Goal: Task Accomplishment & Management: Manage account settings

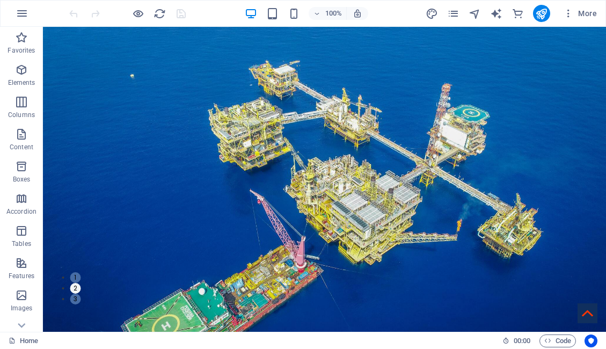
scroll to position [22, 0]
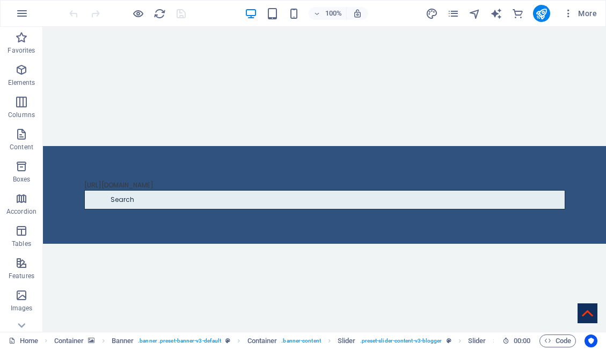
scroll to position [702, 0]
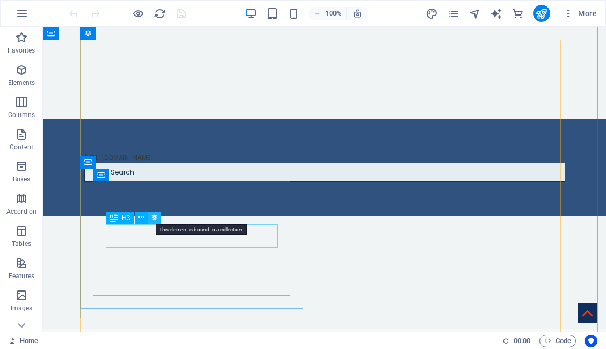
click at [156, 218] on icon at bounding box center [155, 217] width 8 height 11
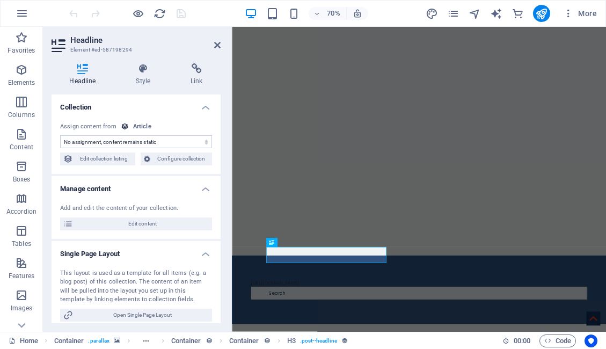
select select "name"
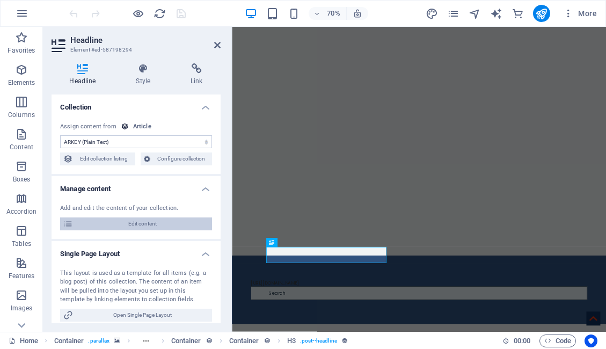
click at [153, 224] on span "Edit content" at bounding box center [142, 223] width 133 height 13
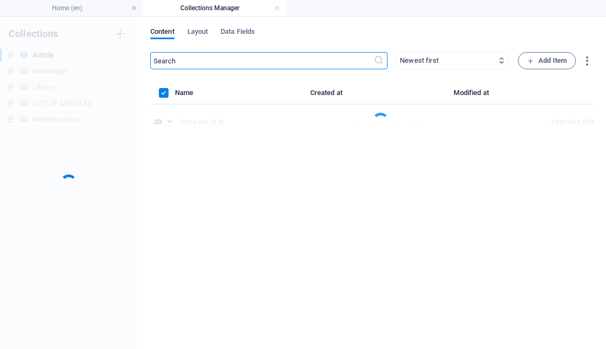
scroll to position [0, 0]
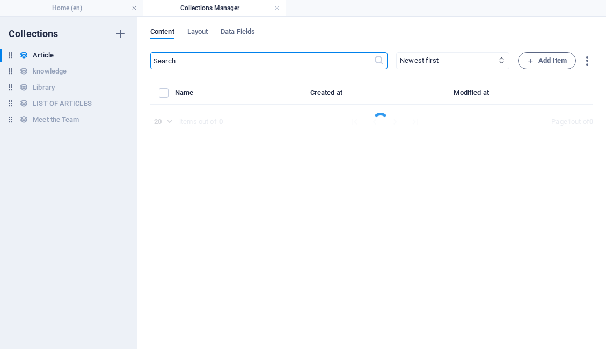
select select "Do you know"
select select "[PERSON_NAME]"
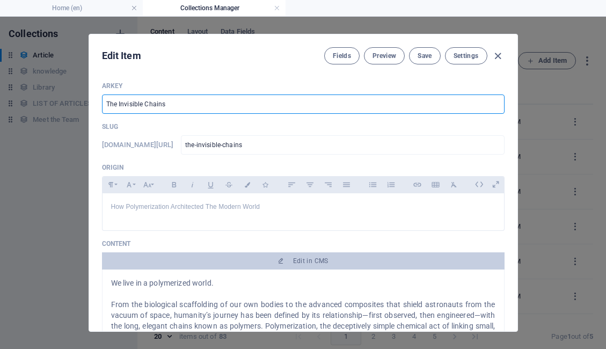
drag, startPoint x: 141, startPoint y: 104, endPoint x: 118, endPoint y: 102, distance: 23.1
click at [118, 102] on input "The Invisible Chains" at bounding box center [303, 103] width 402 height 19
type input "The U Chains"
type input "the-u-chains"
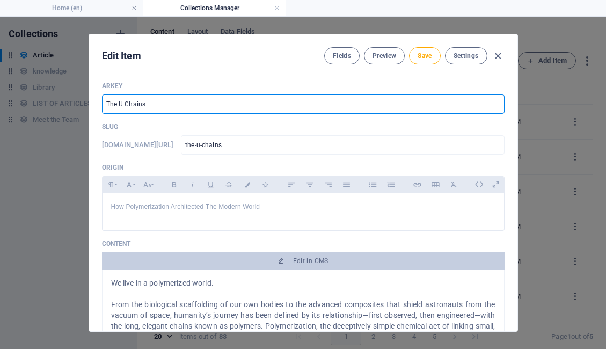
type input "The Un Chains"
type input "the-un-chains"
type input "The Uns Chains"
type input "the-uns-chains"
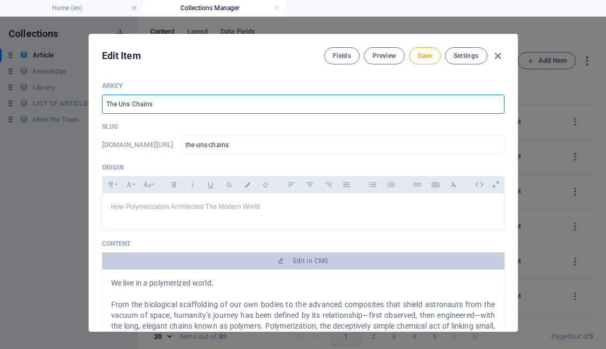
type input "the-uns-chains"
type input "The Unse Chains"
type input "the-unse-chains"
type input "The Unsee Chains"
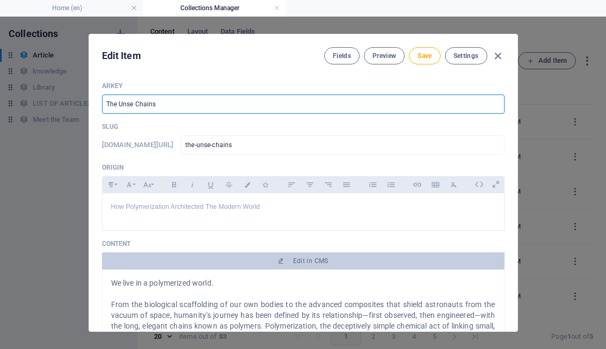
type input "the-unsee-chains"
type input "The Unseea Chains"
type input "the-unseea-chains"
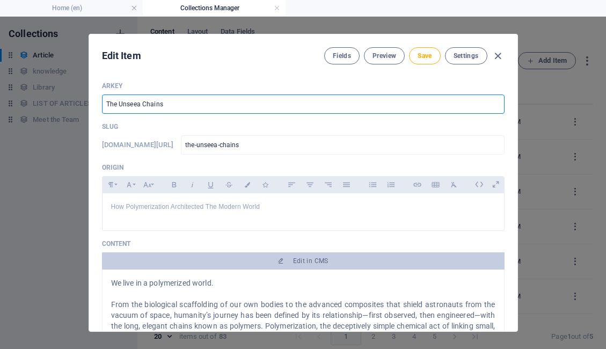
type input "The Unseeab Chains"
type input "the-unseeab-chains"
type input "The Unseeabl Chains"
type input "the-unseeabl-chains"
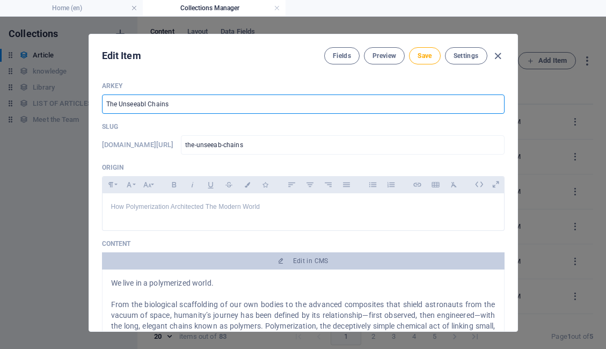
type input "the-unseeabl-chains"
type input "The Unseeable Chains"
type input "the-unseeable-chains"
type input "The Unseeable Chains"
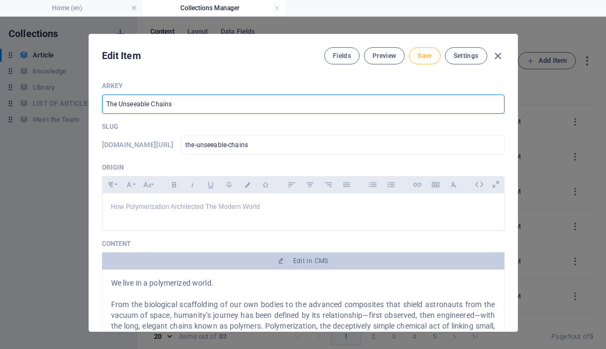
click at [421, 53] on span "Save" at bounding box center [424, 56] width 14 height 9
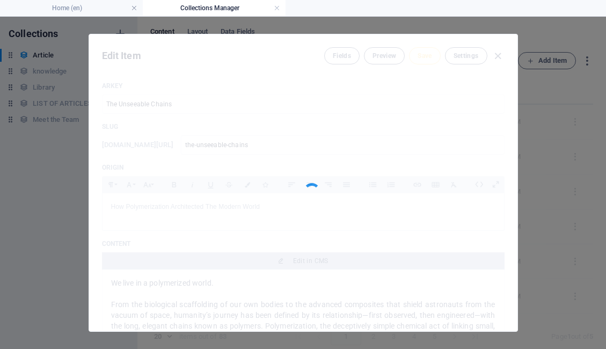
type input "the-unseeable-chains"
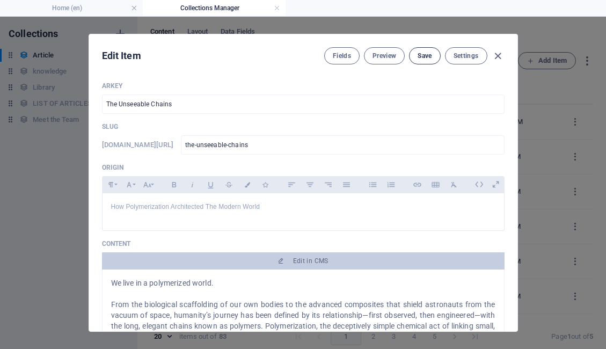
click at [421, 53] on span "Save" at bounding box center [424, 56] width 14 height 9
click at [497, 56] on icon "button" at bounding box center [498, 56] width 12 height 12
type input "[DATE]"
type input "the-unseeable-chains"
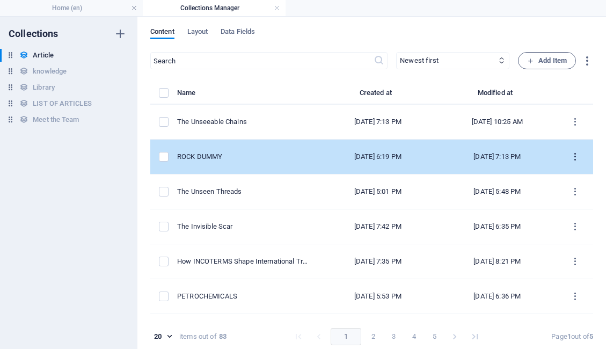
click at [574, 156] on icon "items list" at bounding box center [575, 157] width 10 height 10
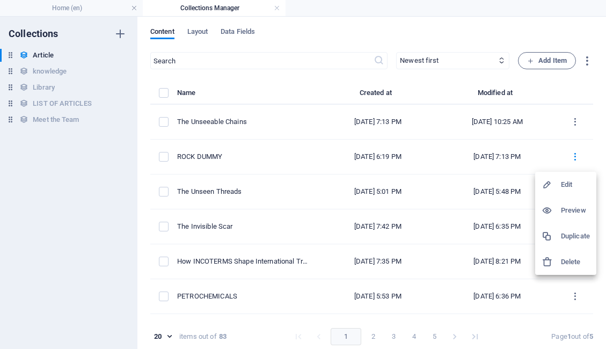
click at [579, 234] on h6 "Duplicate" at bounding box center [575, 236] width 29 height 13
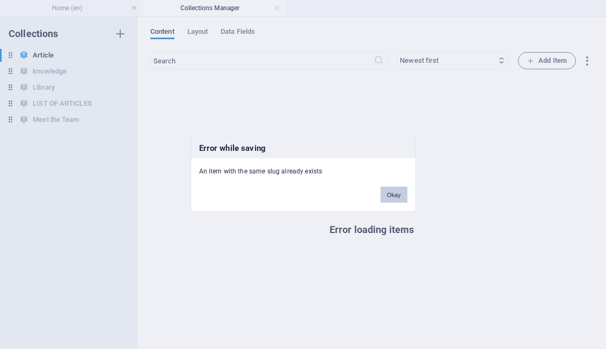
click at [394, 195] on button "Okay" at bounding box center [393, 195] width 27 height 16
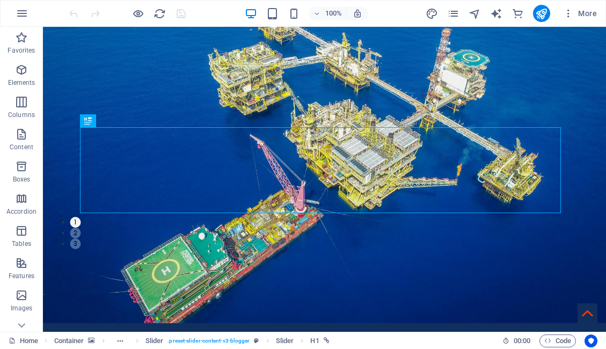
scroll to position [131, 0]
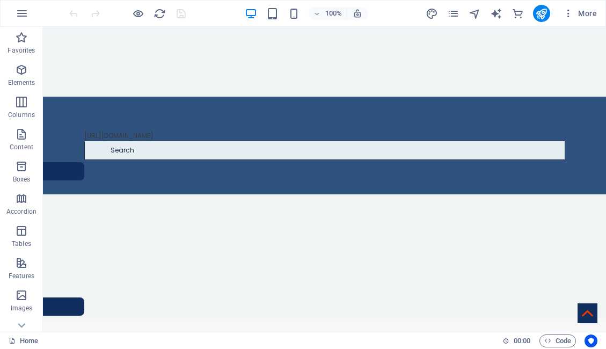
scroll to position [729, 0]
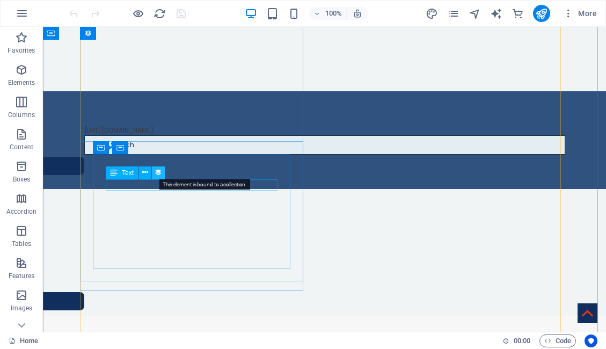
click at [156, 174] on icon at bounding box center [159, 172] width 8 height 11
select select "3"
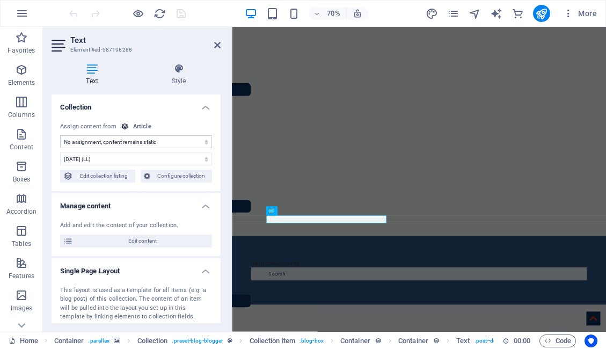
select select "publishing_date"
click at [153, 236] on span "Edit content" at bounding box center [142, 241] width 133 height 13
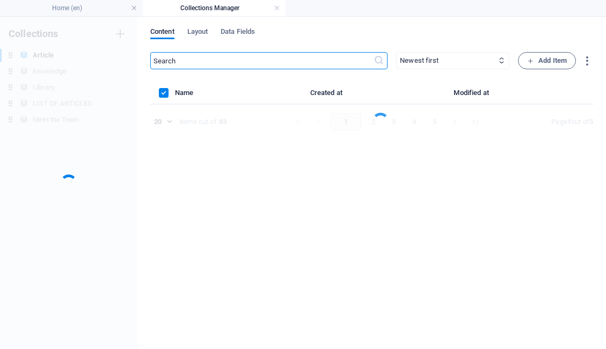
scroll to position [0, 0]
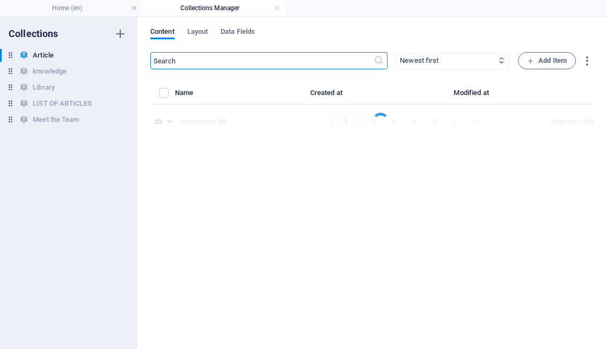
select select "Do you know"
select select "[PERSON_NAME]"
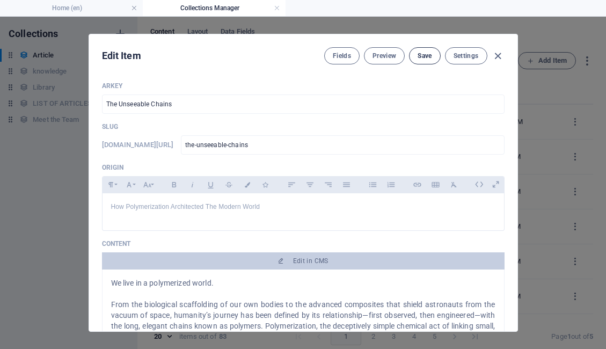
click at [423, 56] on span "Save" at bounding box center [424, 56] width 14 height 9
click at [496, 57] on icon "button" at bounding box center [498, 56] width 12 height 12
type input "[DATE]"
type input "the-unseeable-chains"
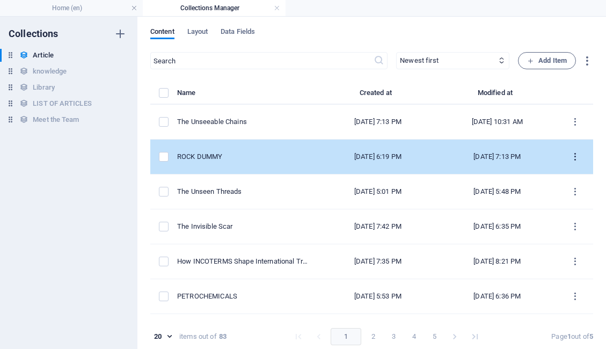
click at [570, 152] on icon "items list" at bounding box center [575, 157] width 10 height 10
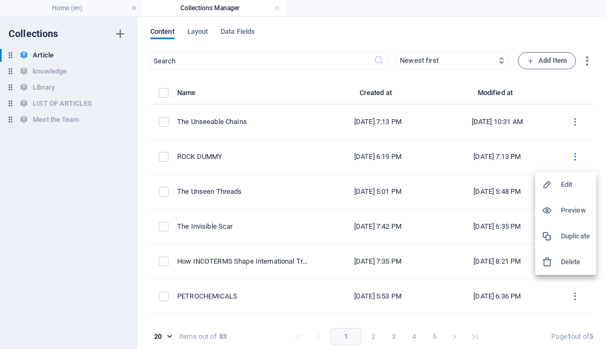
click at [573, 237] on h6 "Duplicate" at bounding box center [575, 236] width 29 height 13
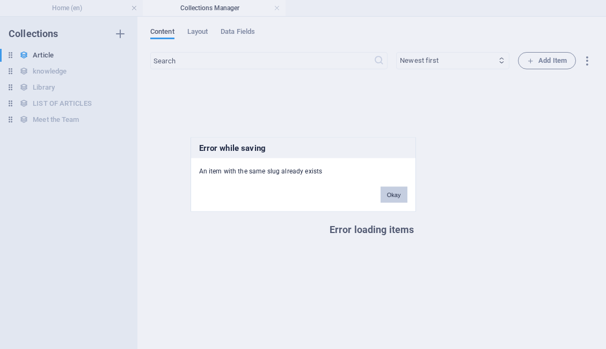
click at [405, 197] on button "Okay" at bounding box center [393, 195] width 27 height 16
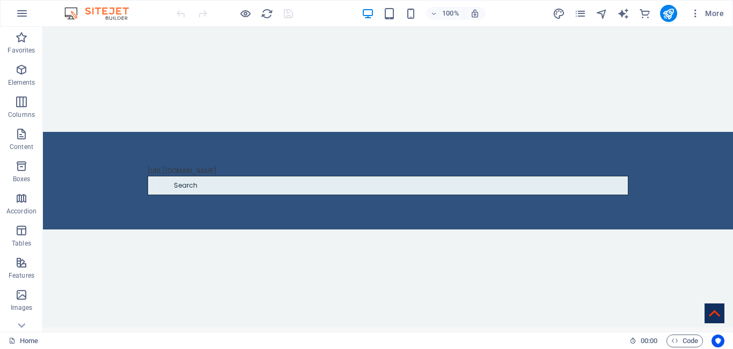
scroll to position [700, 0]
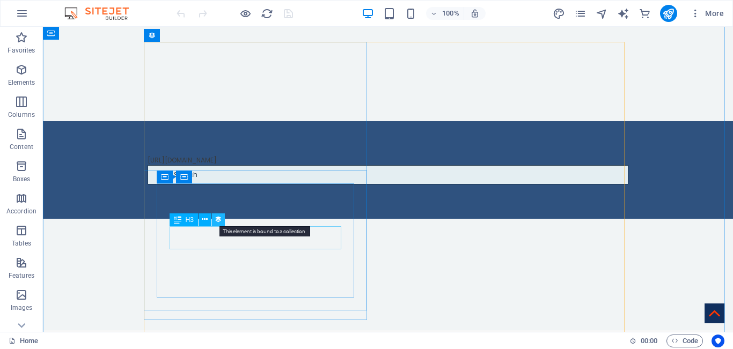
click at [218, 223] on icon at bounding box center [219, 219] width 8 height 11
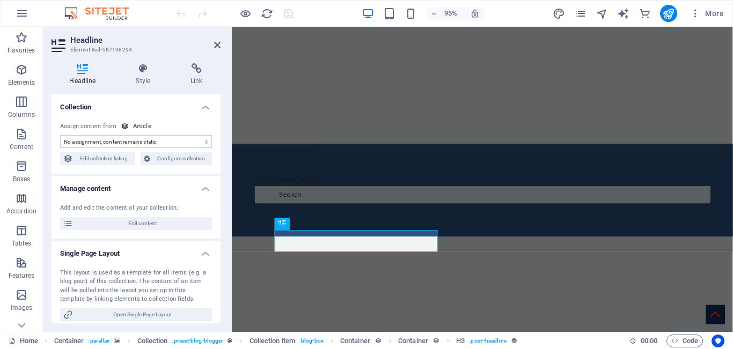
select select "name"
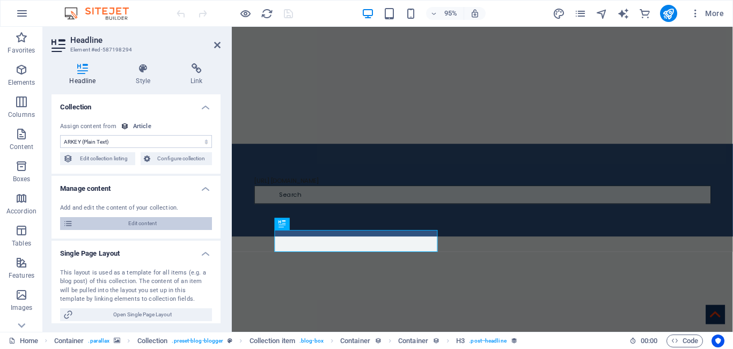
click at [161, 226] on span "Edit content" at bounding box center [142, 223] width 133 height 13
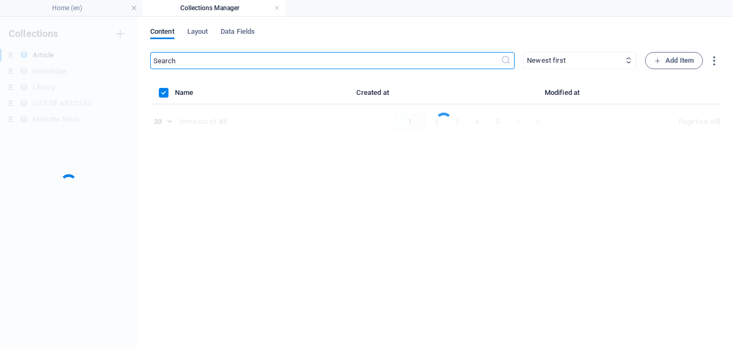
scroll to position [0, 0]
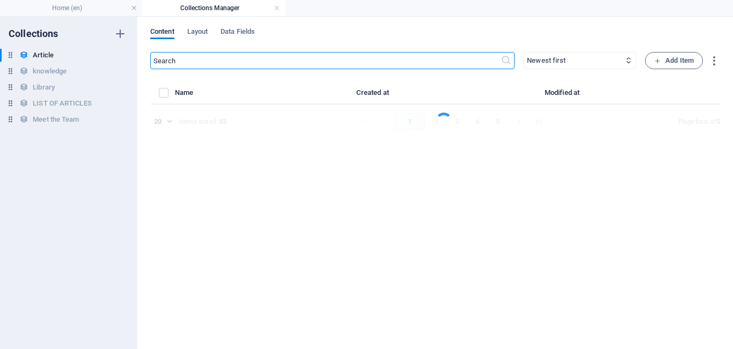
select select "Do you know"
select select "[PERSON_NAME]"
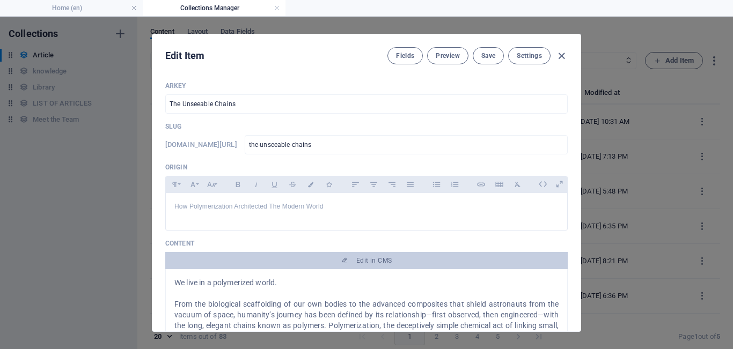
scroll to position [81, 0]
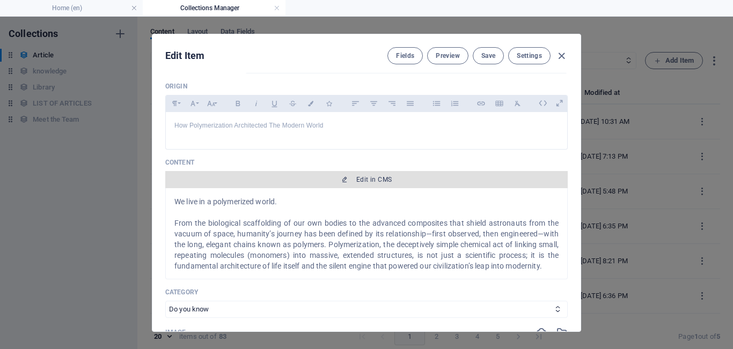
click at [388, 177] on span "Edit in CMS" at bounding box center [373, 179] width 35 height 9
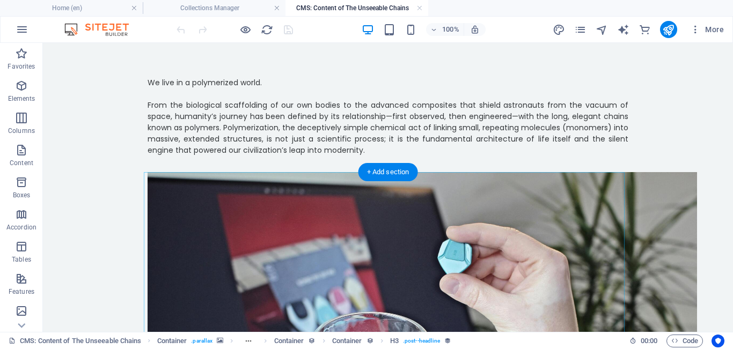
scroll to position [0, 0]
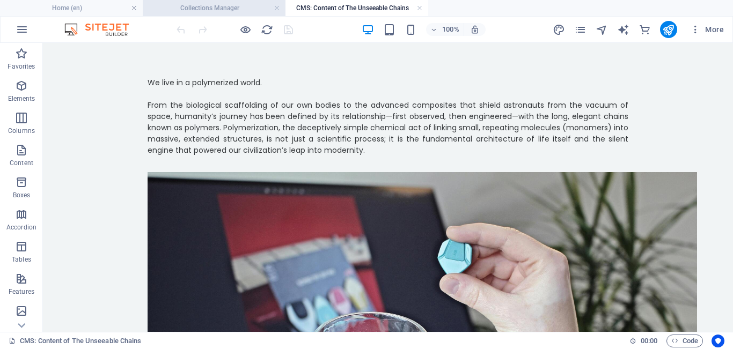
click at [240, 4] on h4 "Collections Manager" at bounding box center [214, 8] width 143 height 12
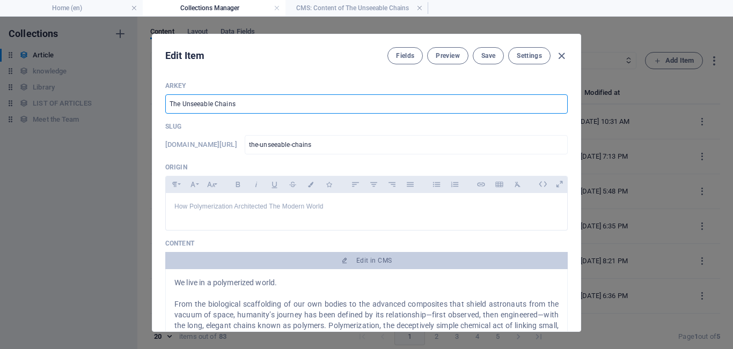
drag, startPoint x: 211, startPoint y: 105, endPoint x: 181, endPoint y: 101, distance: 30.8
click at [181, 101] on input "The Unseeable Chains" at bounding box center [366, 103] width 402 height 19
type input "The e Chains"
type input "the-e-chains"
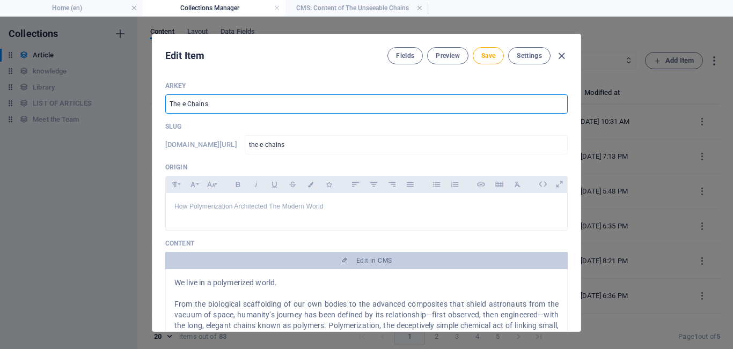
type input "The el Chains"
type input "the-el-chains"
type input "The ele Chains"
type input "the-ele-chains"
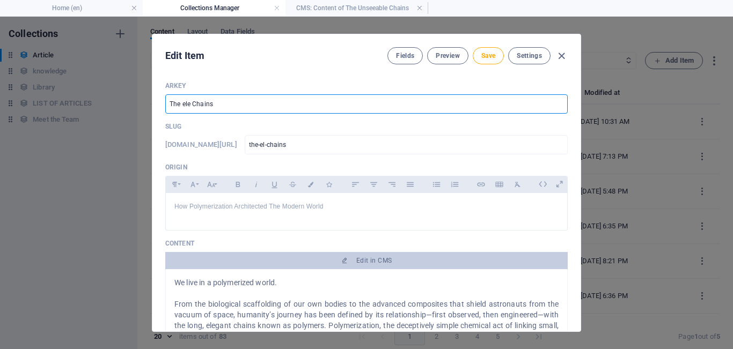
type input "the-ele-chains"
type input "The eleh Chains"
type input "the-eleh-chains"
type input "The ele Chains"
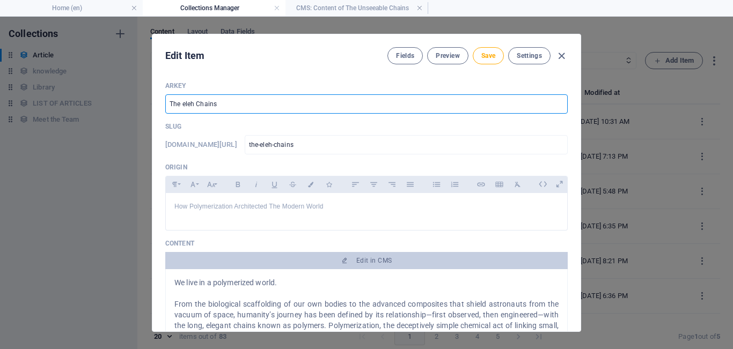
type input "the-ele-chains"
type input "The el Chains"
type input "the-el-chains"
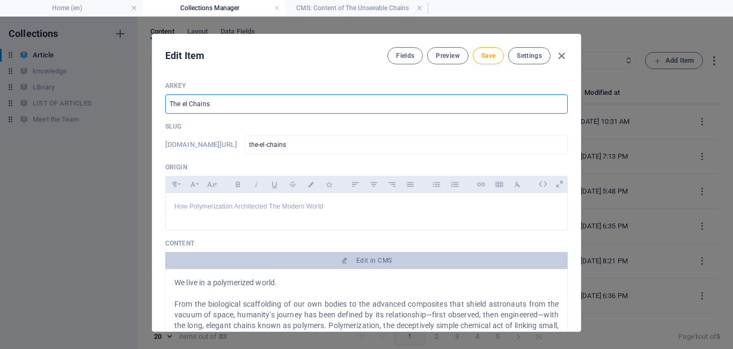
type input "The e Chains"
type input "the-e-chains"
type input "The Chains"
type input "the-chains"
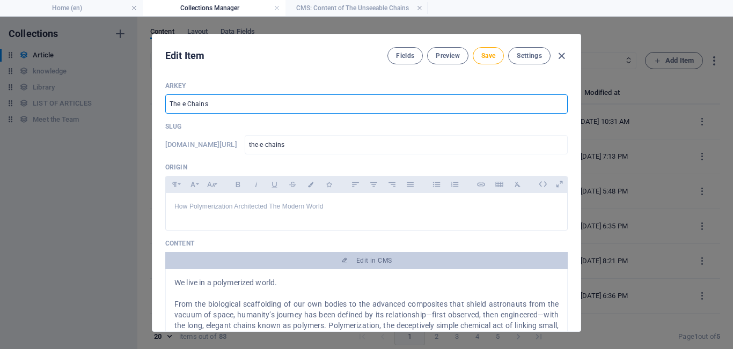
type input "the-chains"
type input "The E Chains"
type input "the-e-chains"
type input "The El Chains"
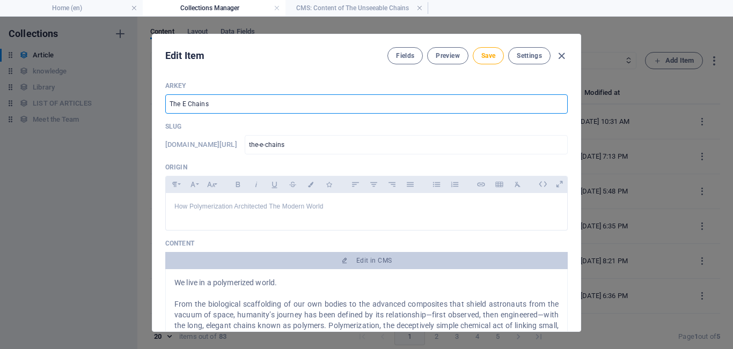
type input "the-el-chains"
type input "The Ele Chains"
type input "the-ele-chains"
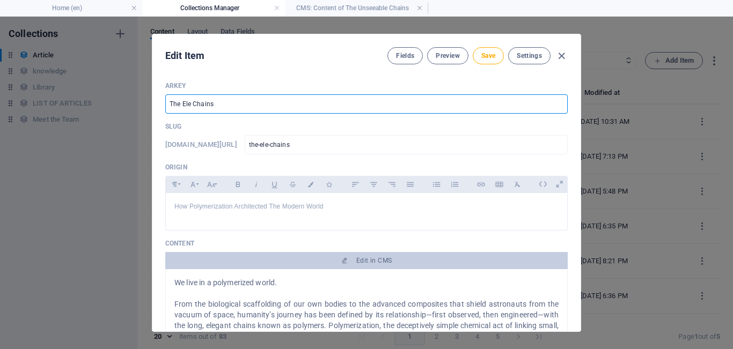
type input "The Eleg Chains"
type input "the-eleg-chains"
type input "The Elega Chains"
type input "the-elega-chains"
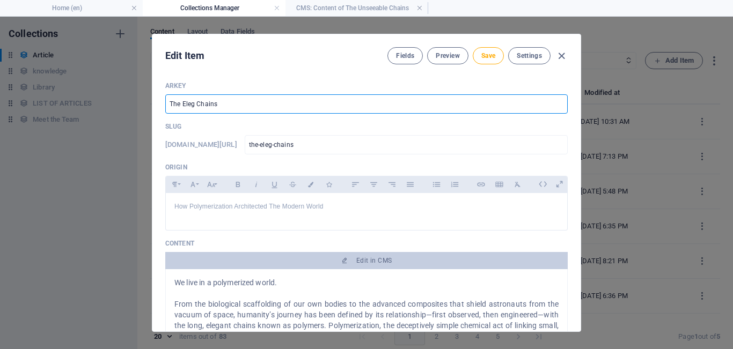
type input "the-elega-chains"
type input "The Elegan Chains"
type input "the-elegan-chains"
type input "The Elegant Chains"
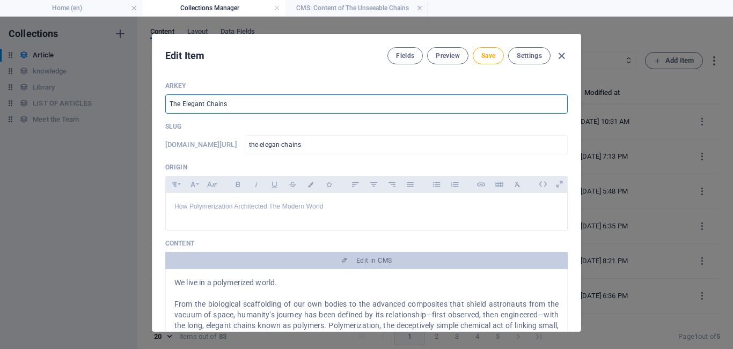
type input "the-elegant-chains"
type input "The Elegant Chains"
click at [486, 56] on span "Save" at bounding box center [488, 56] width 14 height 9
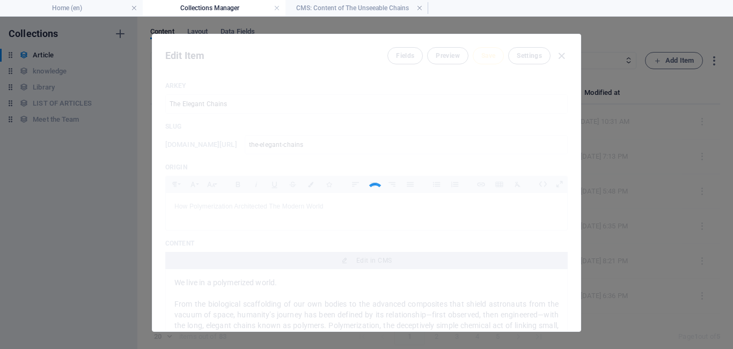
type input "the-elegant-chains"
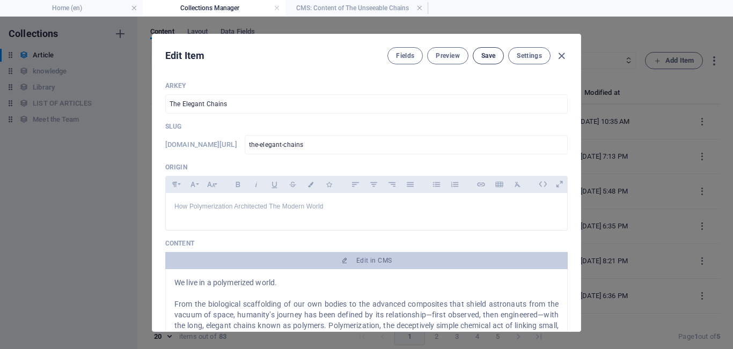
click at [490, 54] on span "Save" at bounding box center [488, 56] width 14 height 9
click at [564, 54] on icon "button" at bounding box center [561, 56] width 12 height 12
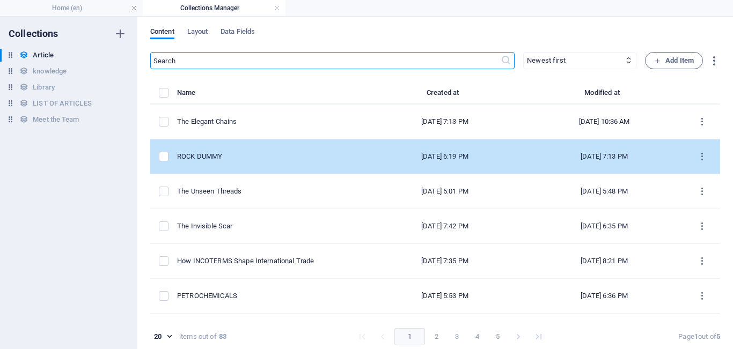
click at [605, 162] on td "items list" at bounding box center [702, 157] width 36 height 35
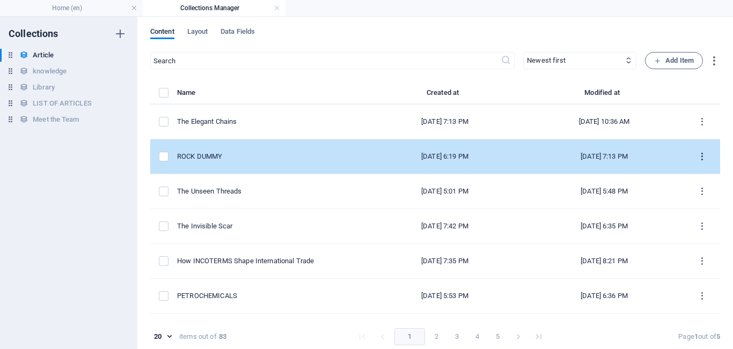
click at [605, 158] on icon "items list" at bounding box center [702, 157] width 10 height 10
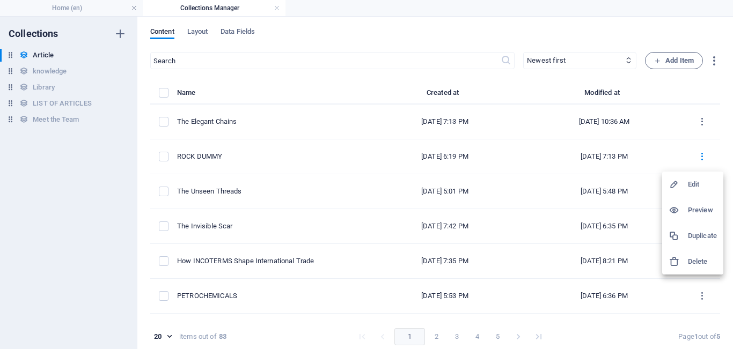
click at [605, 237] on h6 "Duplicate" at bounding box center [702, 236] width 29 height 13
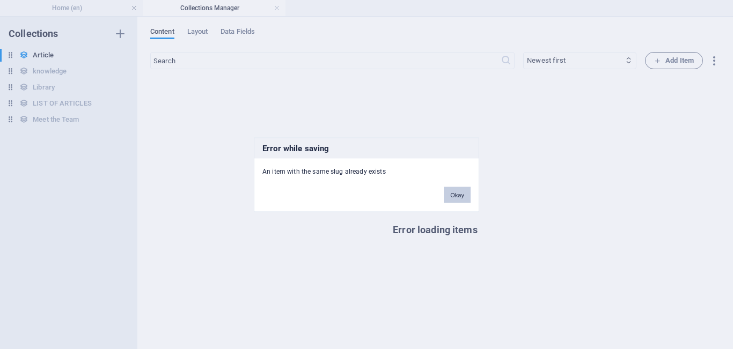
click at [460, 201] on button "Okay" at bounding box center [457, 195] width 27 height 16
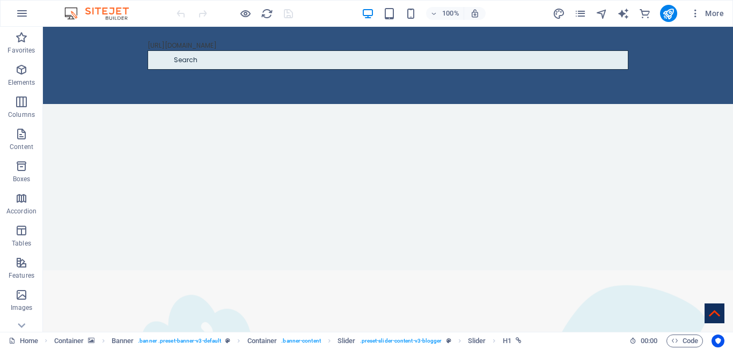
scroll to position [820, 0]
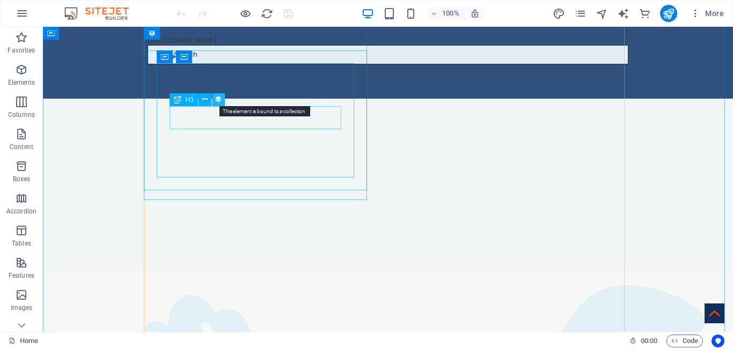
click at [216, 99] on icon at bounding box center [219, 99] width 8 height 11
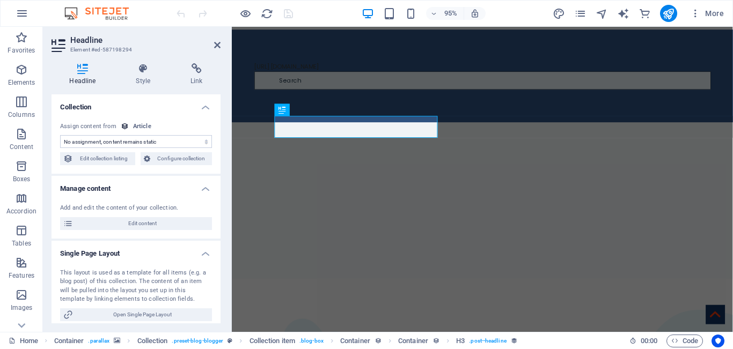
select select "name"
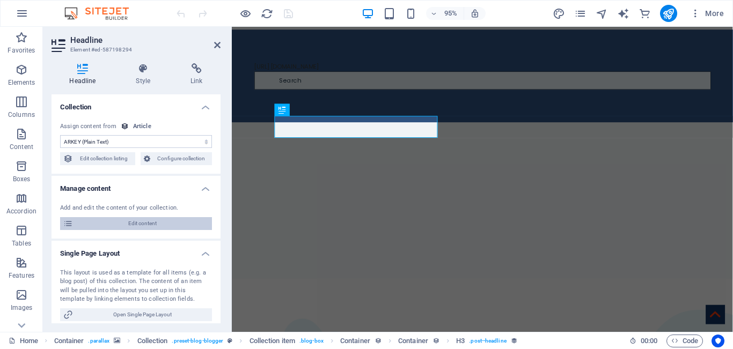
click at [136, 222] on span "Edit content" at bounding box center [142, 223] width 133 height 13
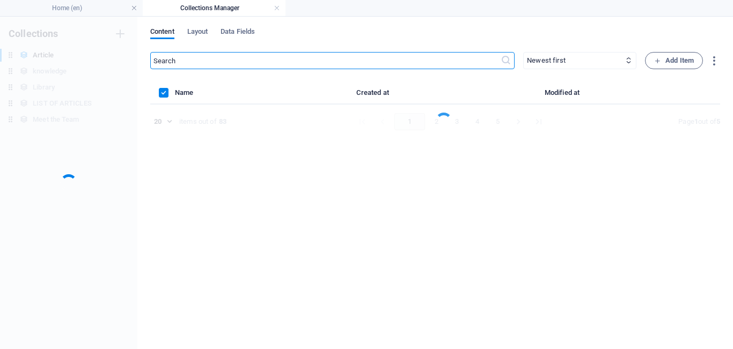
scroll to position [0, 0]
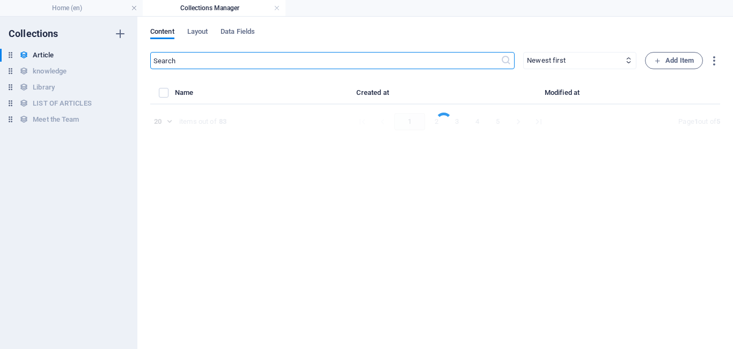
select select "Do you know"
select select "[PERSON_NAME]"
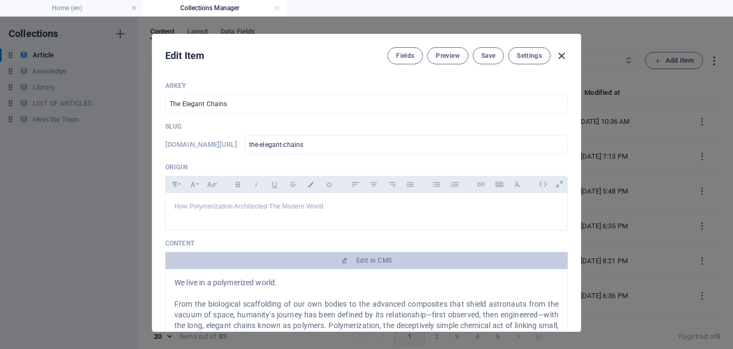
click at [561, 56] on icon "button" at bounding box center [561, 56] width 12 height 12
type input "[DATE]"
type input "the-elegant-chains"
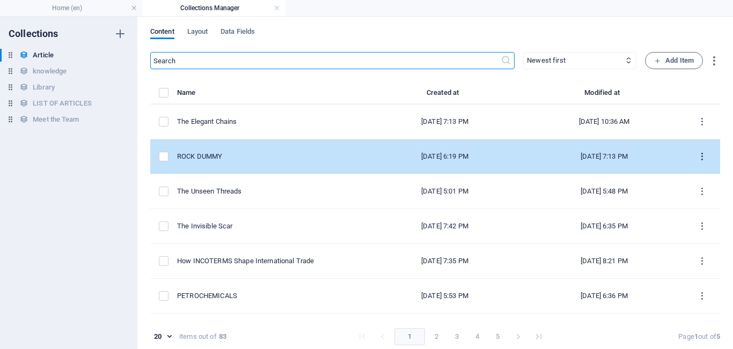
click at [697, 157] on icon "items list" at bounding box center [702, 157] width 10 height 10
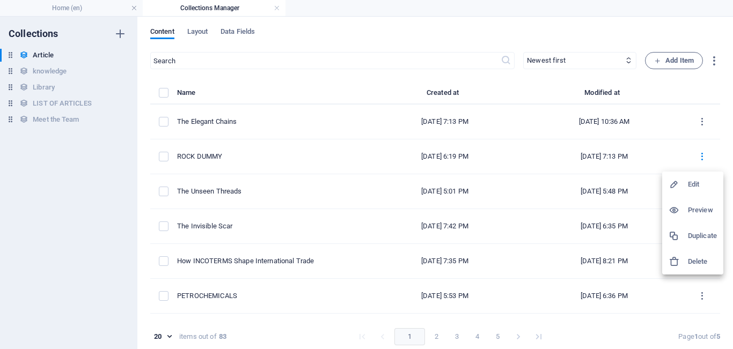
click at [694, 186] on h6 "Edit" at bounding box center [702, 184] width 29 height 13
select select "Draft"
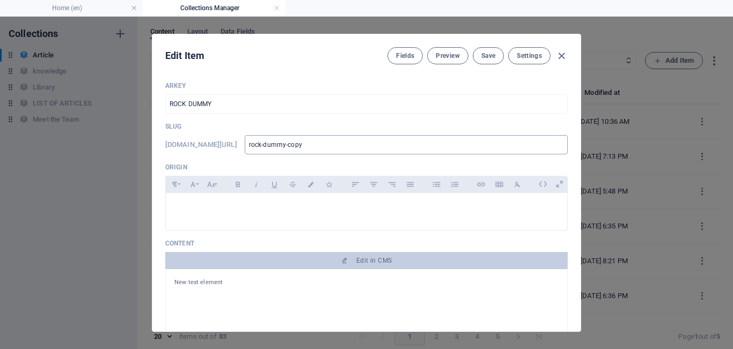
click at [347, 149] on input "rock-dummy-copy" at bounding box center [406, 144] width 323 height 19
type input "rock-dummy-cop"
type input "rock-dummy-co"
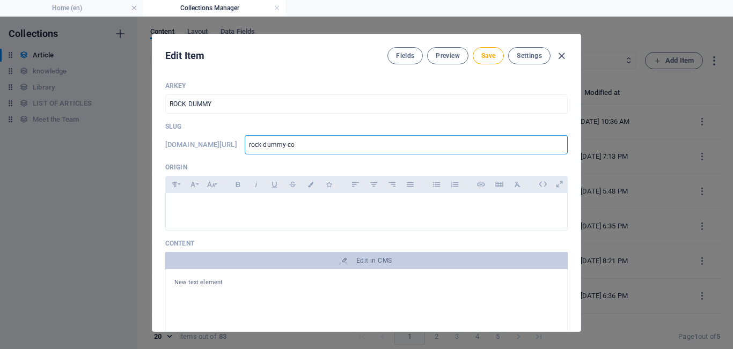
type input "rock-dummy-c"
type input "rock-dummy-"
type input "rock-dummy"
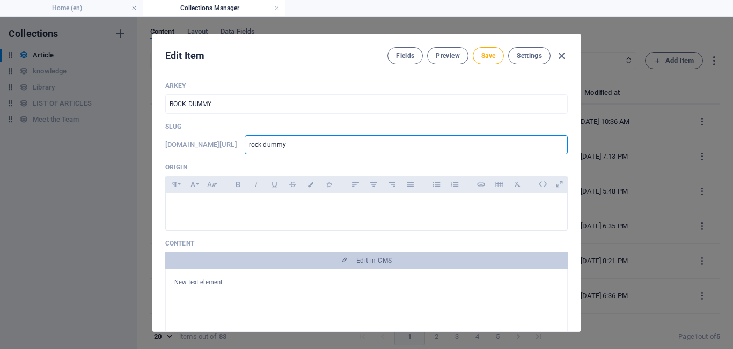
type input "rock-dummy"
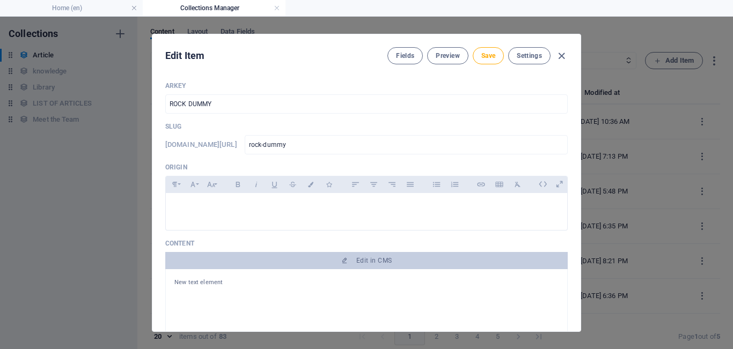
click at [237, 94] on div "ARKEY ROCK DUMMY ​" at bounding box center [366, 98] width 402 height 32
click at [232, 106] on input "ROCK DUMMY" at bounding box center [366, 103] width 402 height 19
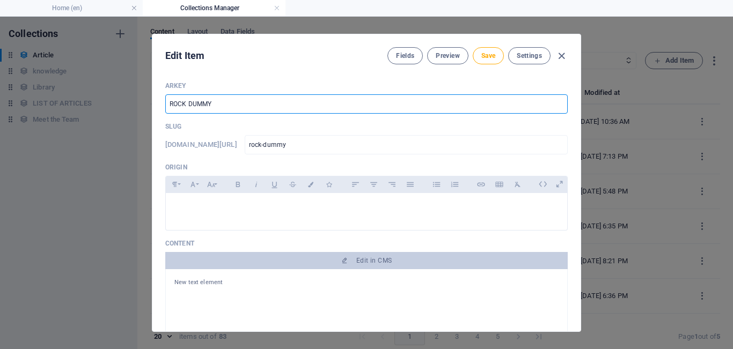
type input "ROCK DUMMY o"
type input "rock-dummy-o"
type input "ROCK DUMMY on"
type input "rock-dummy-on"
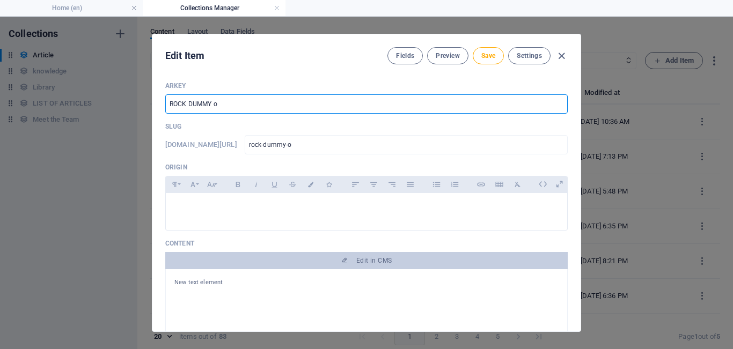
type input "rock-dummy-on"
type input "ROCK DUMMY one"
type input "rock-dummy-one"
type input "ROCK DUMMY one"
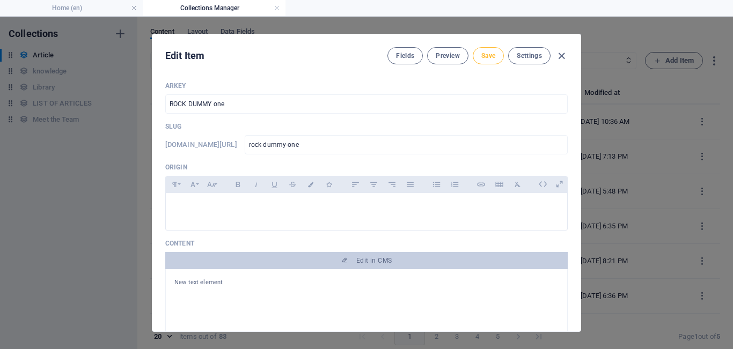
click at [488, 56] on span "Save" at bounding box center [488, 56] width 14 height 9
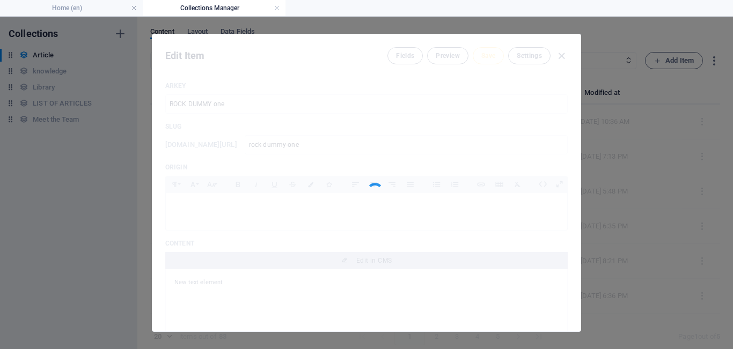
type input "rock-dummy-one"
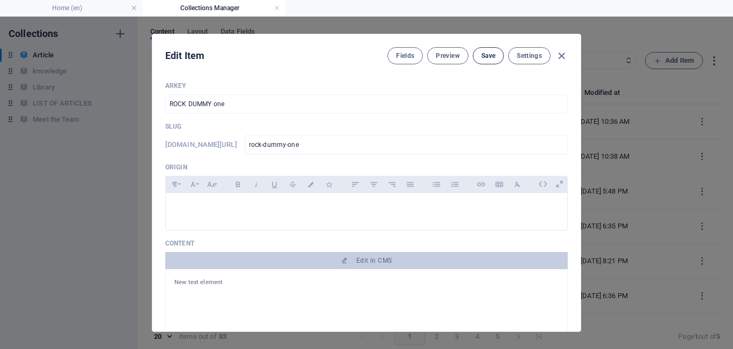
click at [492, 58] on span "Save" at bounding box center [488, 56] width 14 height 9
click at [560, 59] on icon "button" at bounding box center [561, 56] width 12 height 12
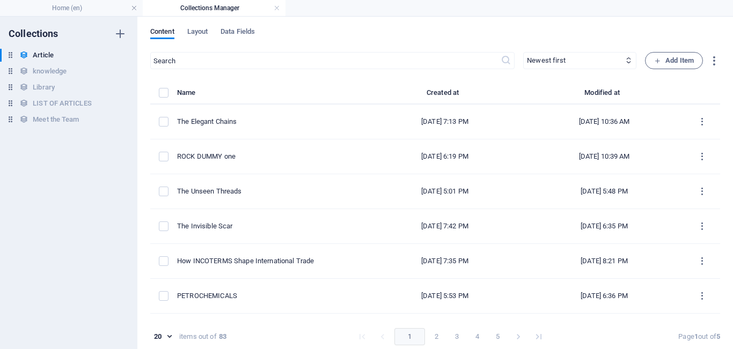
type input "[DATE]"
type input "rock-dummy-one"
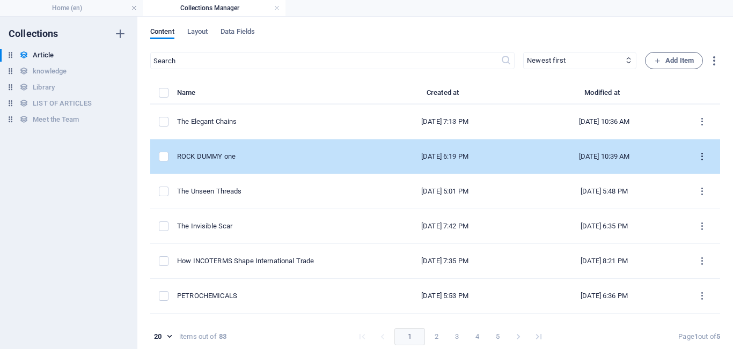
click at [698, 159] on icon "items list" at bounding box center [702, 157] width 10 height 10
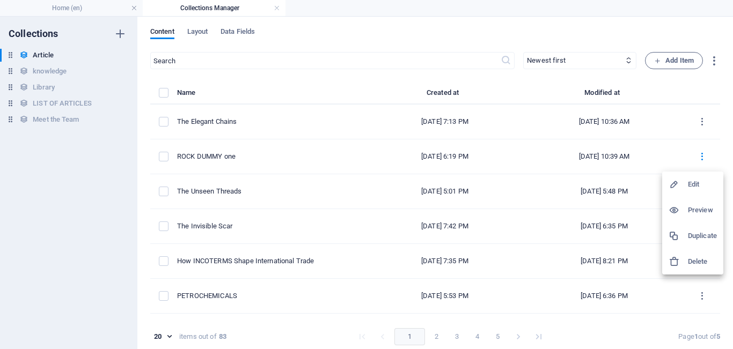
click at [706, 235] on h6 "Duplicate" at bounding box center [702, 236] width 29 height 13
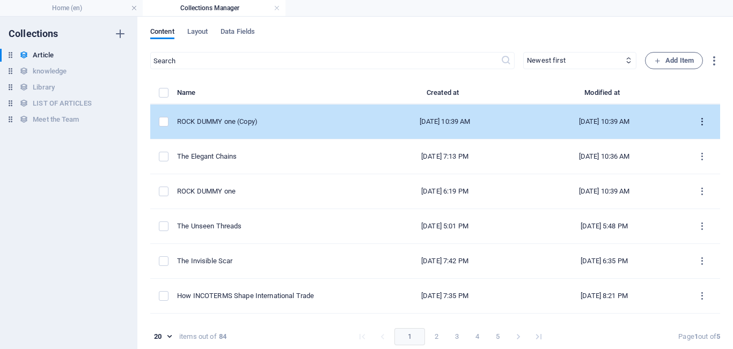
click at [698, 127] on icon "items list" at bounding box center [702, 122] width 10 height 10
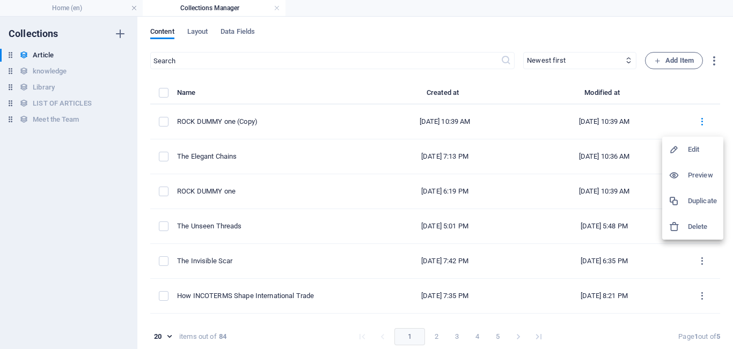
click at [695, 153] on h6 "Edit" at bounding box center [702, 149] width 29 height 13
select select "Draft"
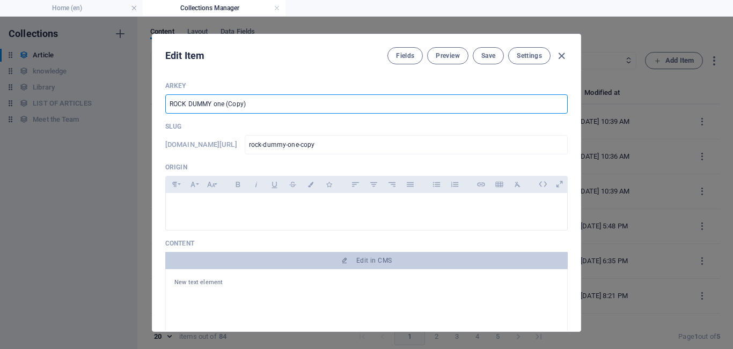
click at [291, 101] on input "ROCK DUMMY one (Copy)" at bounding box center [366, 103] width 402 height 19
type input "ROCK DUMMY one"
type input "rock-dummy-one"
type input "ROCK DU"
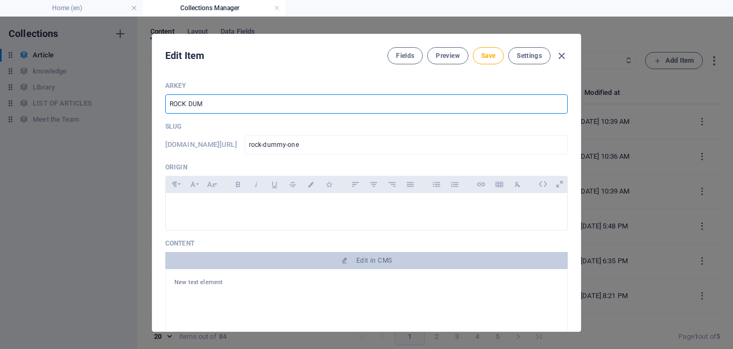
type input "rock-du"
type input "R"
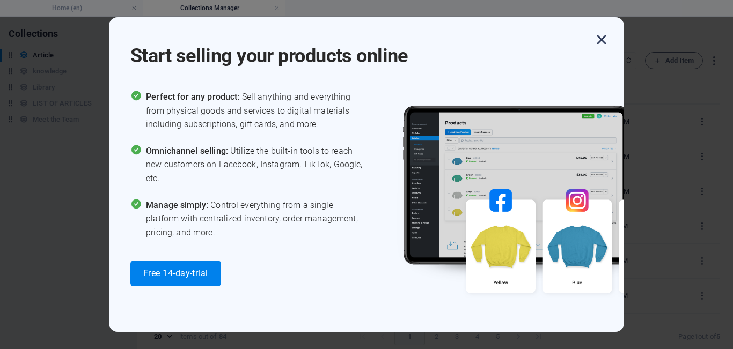
click at [600, 39] on icon "button" at bounding box center [601, 39] width 19 height 19
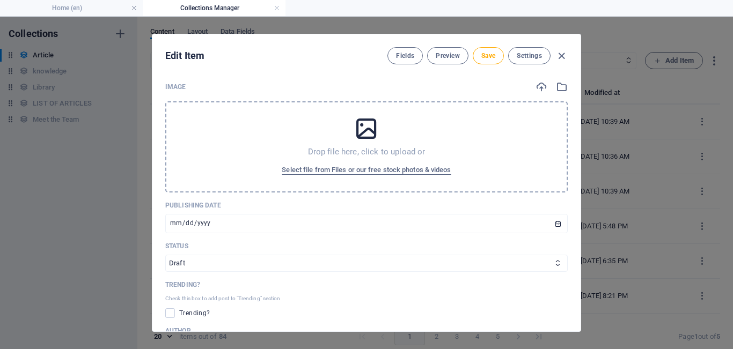
scroll to position [340, 0]
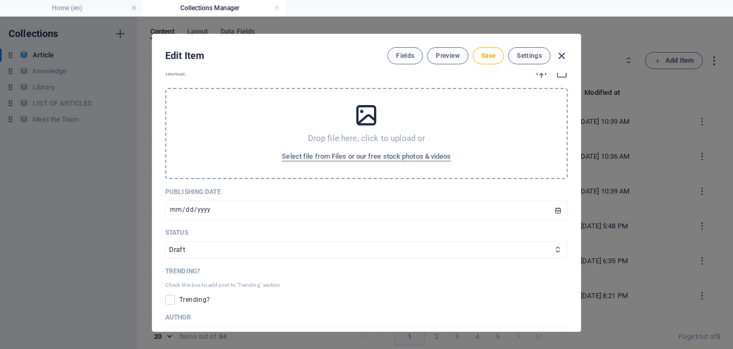
click at [562, 55] on icon "button" at bounding box center [561, 56] width 12 height 12
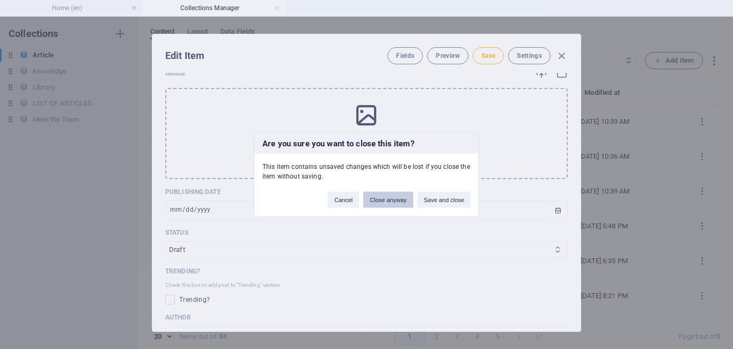
click at [378, 204] on button "Close anyway" at bounding box center [387, 200] width 49 height 16
type input "ROCK DUMMY one (Copy)"
type input "rock-dummy-one-copy"
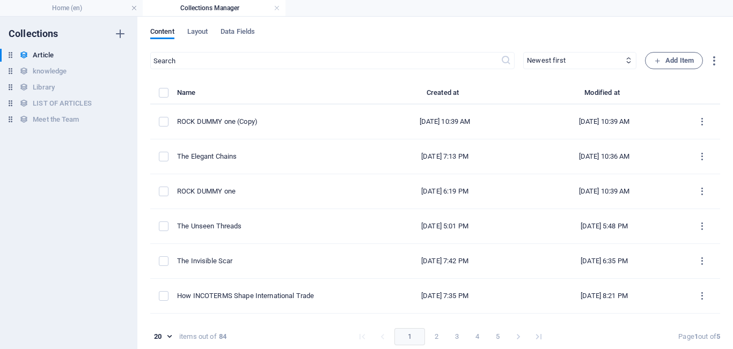
type input "[DATE]"
type input "rock-dummy-one-copy"
